Goal: Task Accomplishment & Management: Complete application form

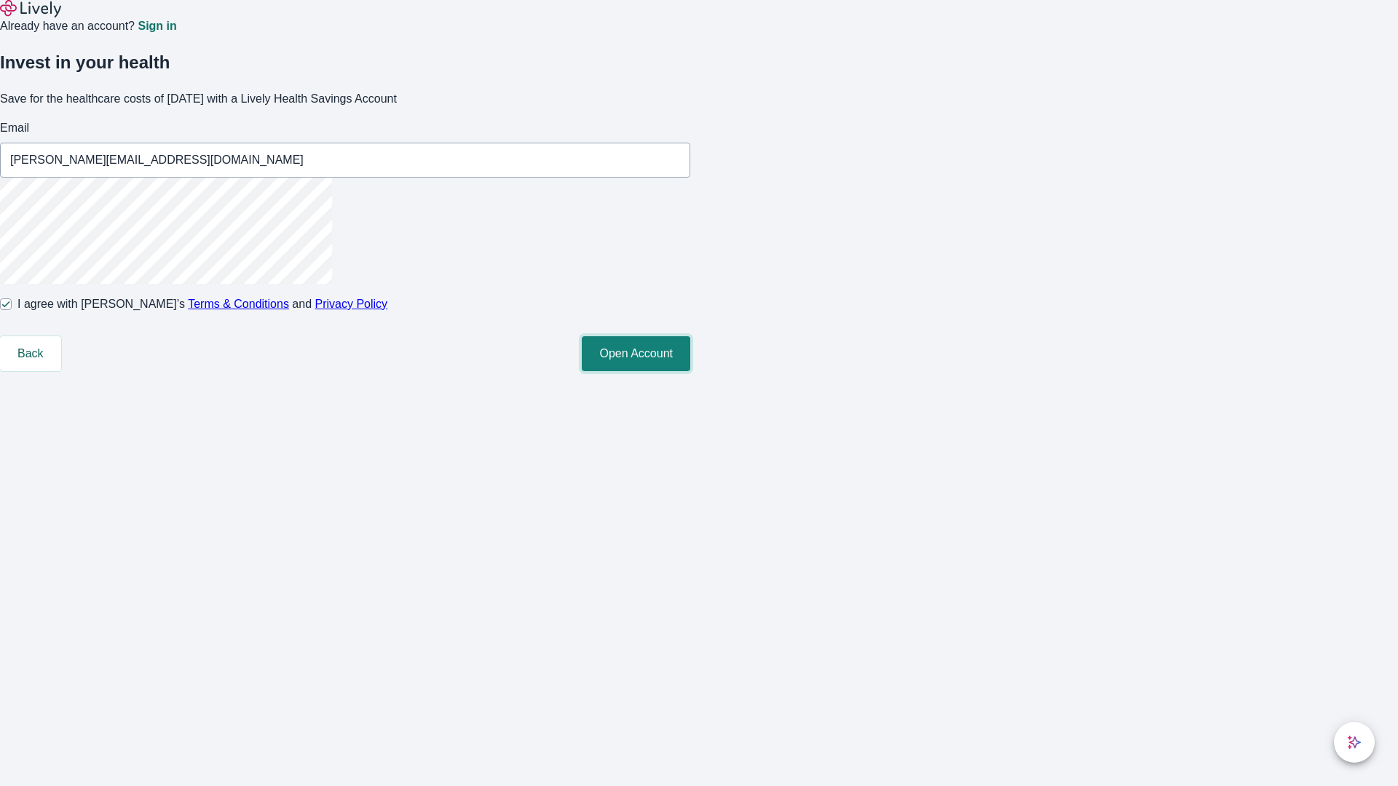
click at [690, 371] on button "Open Account" at bounding box center [636, 353] width 108 height 35
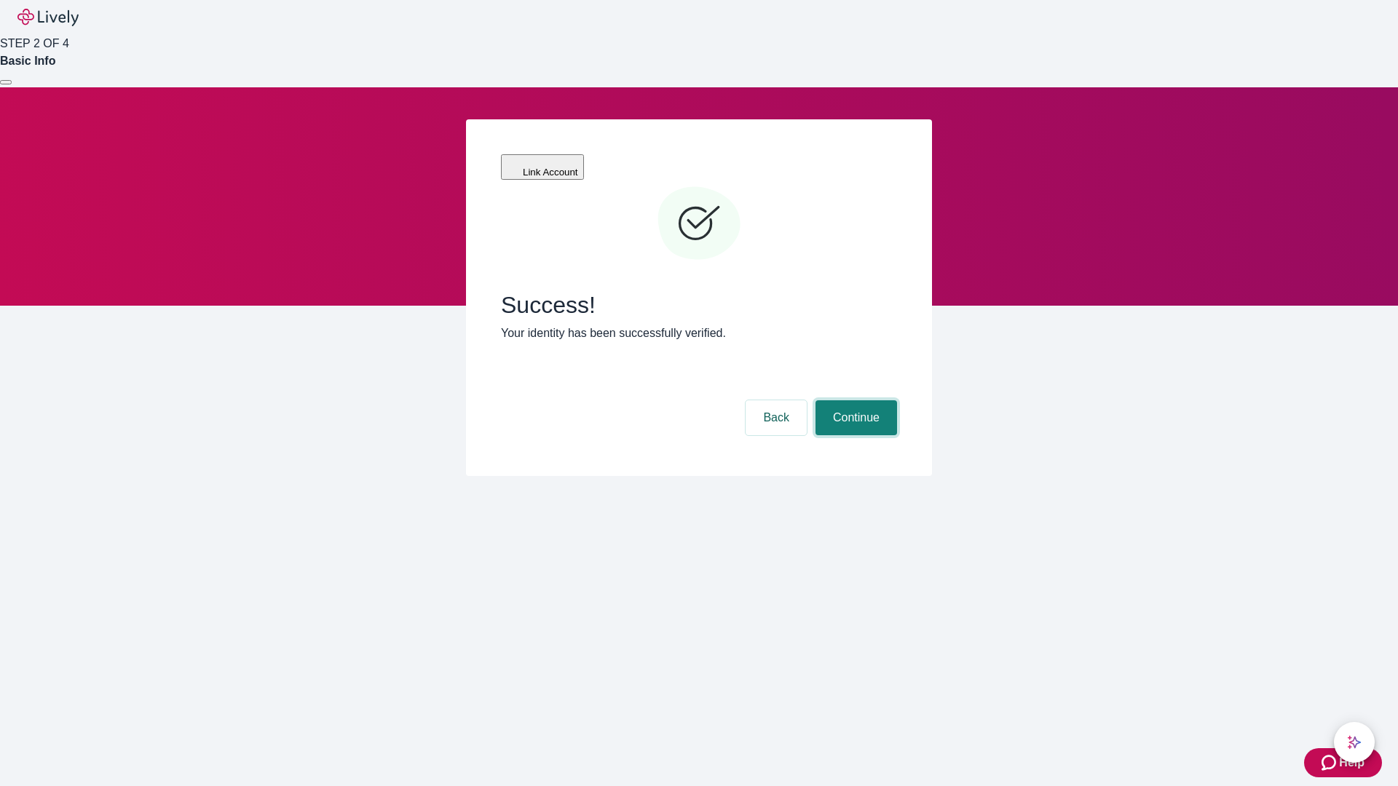
click at [854, 400] on button "Continue" at bounding box center [856, 417] width 82 height 35
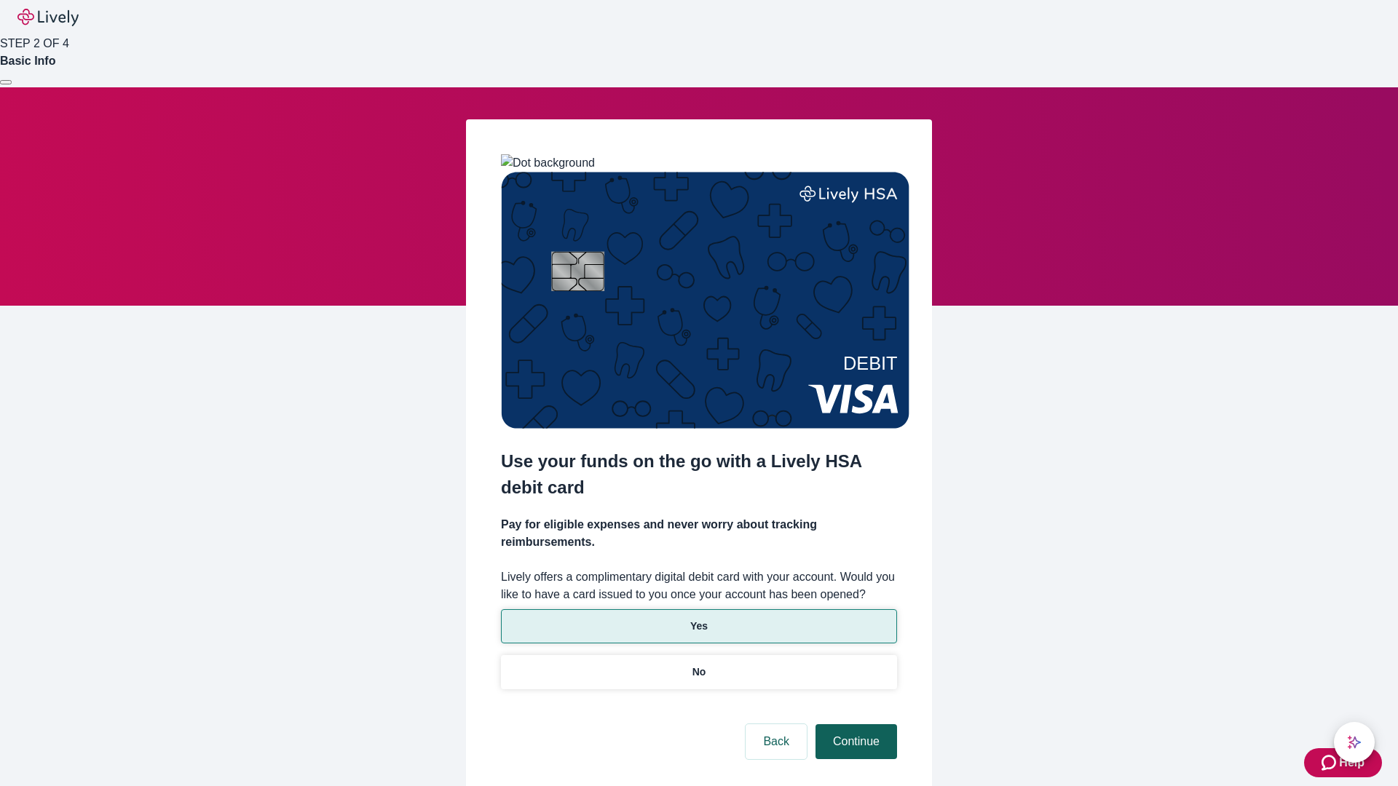
click at [698, 619] on p "Yes" at bounding box center [698, 626] width 17 height 15
click at [854, 724] on button "Continue" at bounding box center [856, 741] width 82 height 35
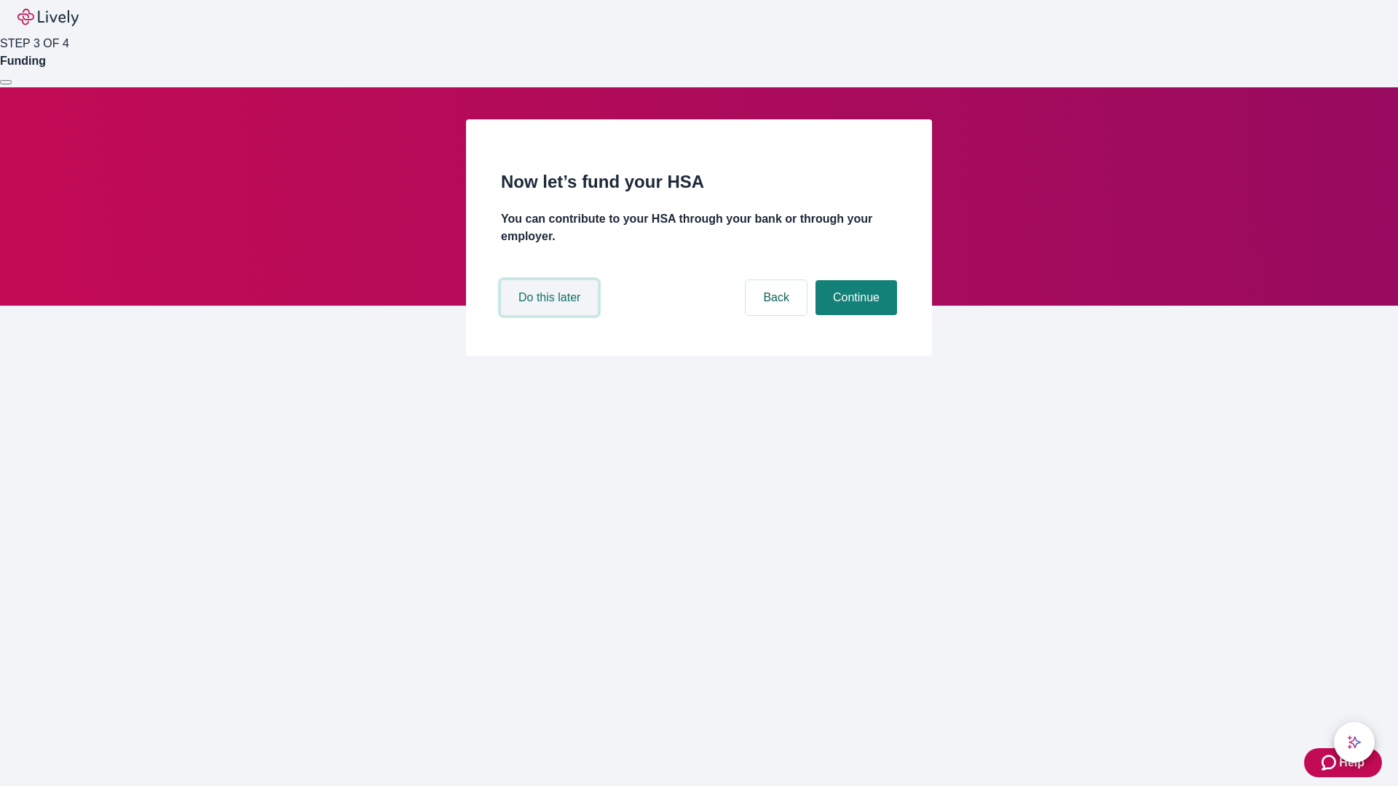
click at [551, 315] on button "Do this later" at bounding box center [549, 297] width 97 height 35
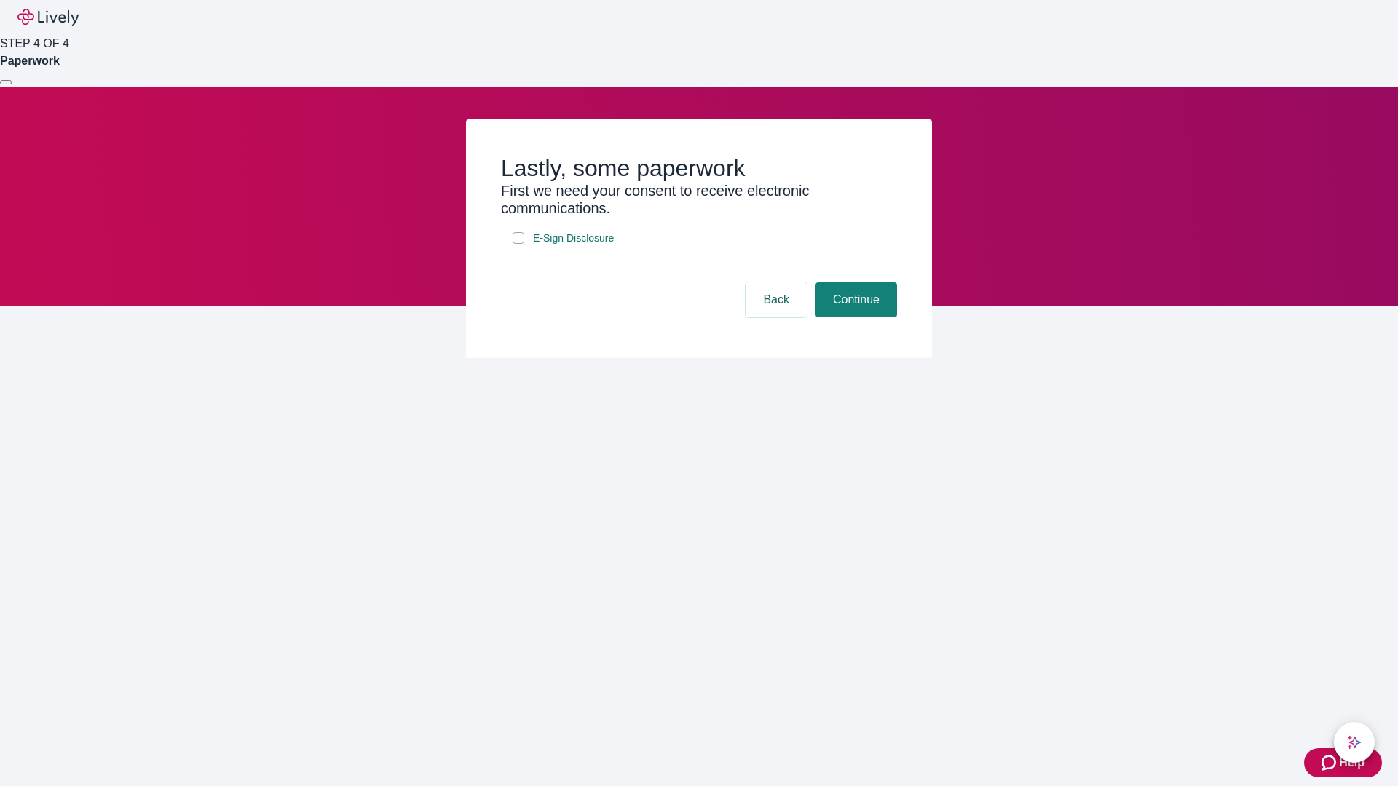
click at [518, 244] on input "E-Sign Disclosure" at bounding box center [519, 238] width 12 height 12
checkbox input "true"
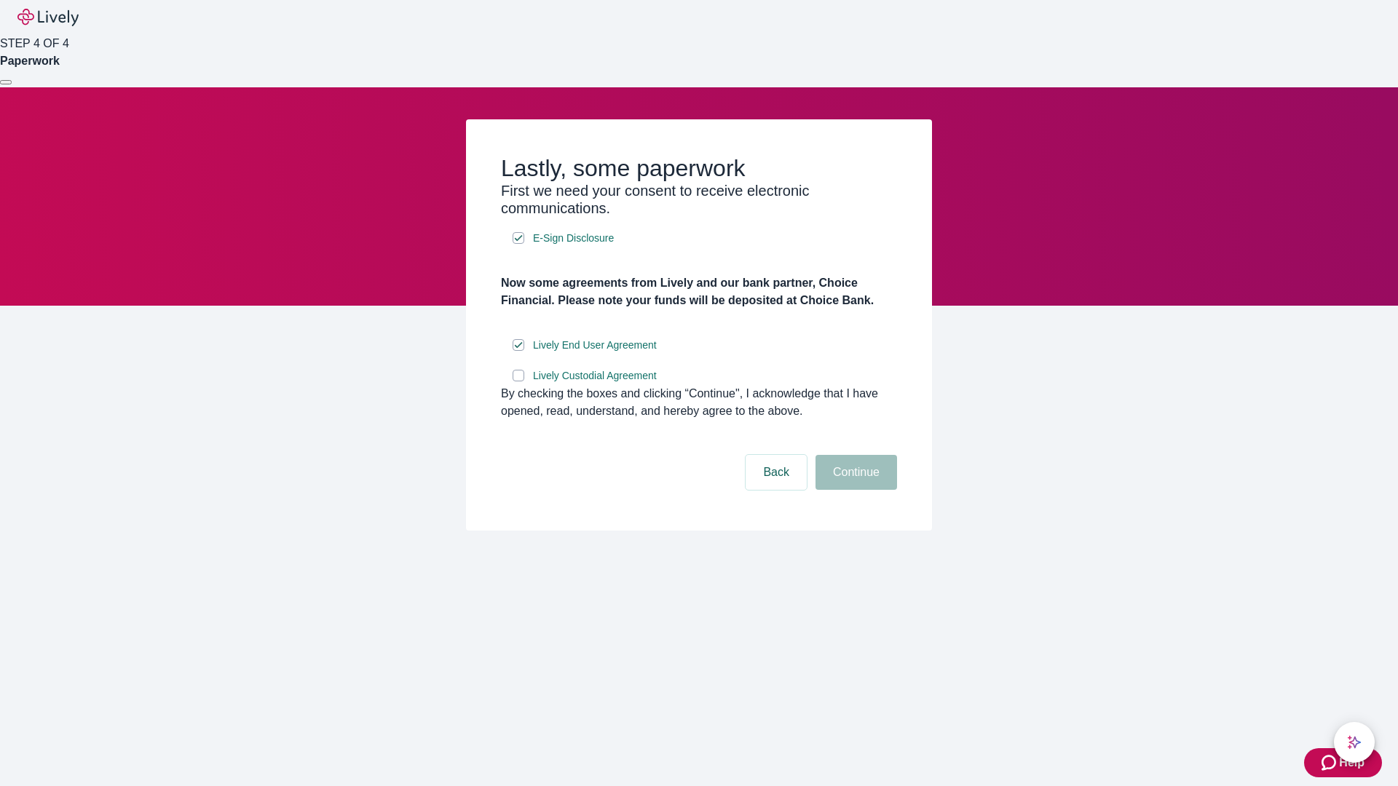
click at [518, 381] on input "Lively Custodial Agreement" at bounding box center [519, 376] width 12 height 12
checkbox input "true"
click at [854, 490] on button "Continue" at bounding box center [856, 472] width 82 height 35
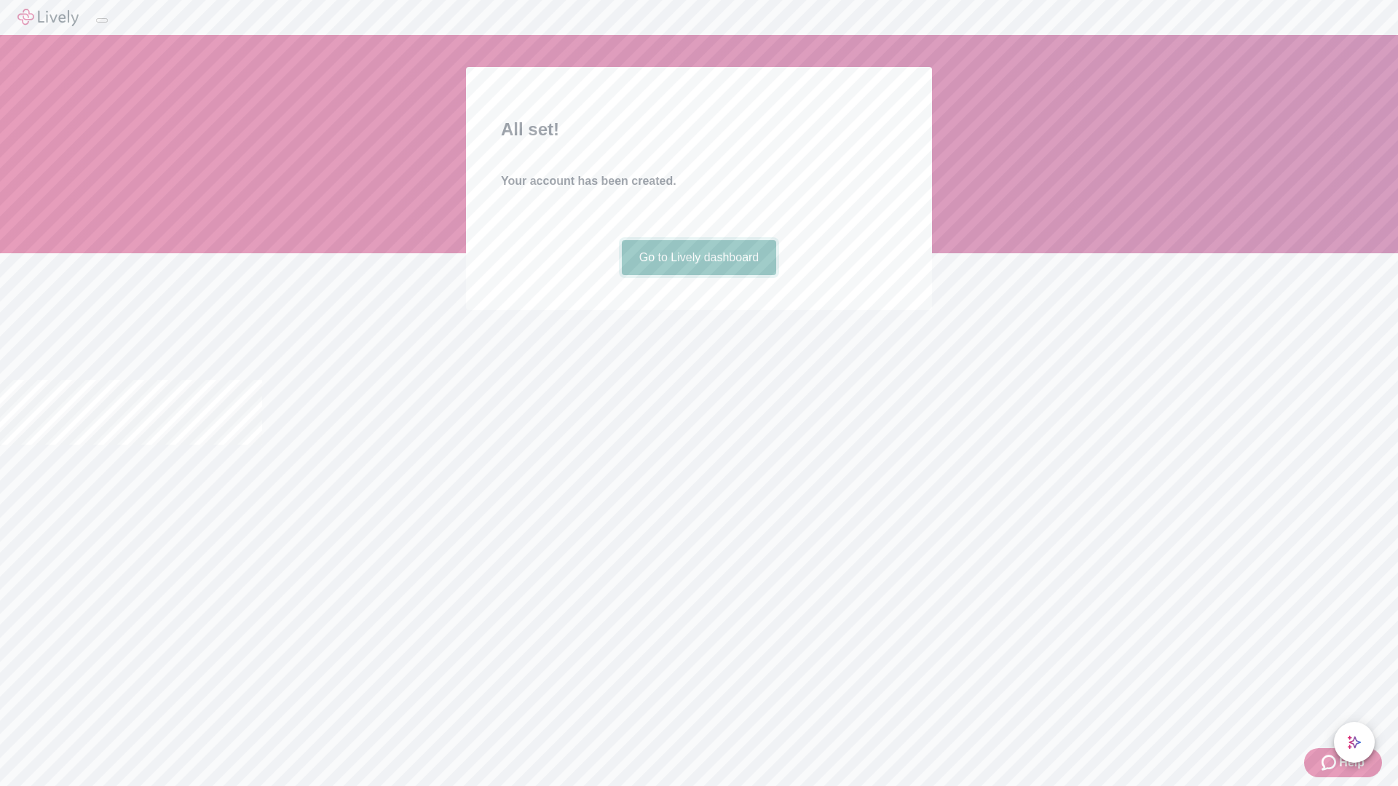
click at [698, 275] on link "Go to Lively dashboard" at bounding box center [699, 257] width 155 height 35
